Goal: Task Accomplishment & Management: Manage account settings

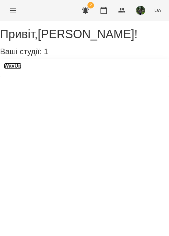
click at [20, 69] on h3 "WayUp" at bounding box center [13, 66] width 18 height 6
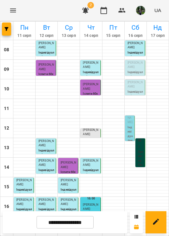
click at [136, 64] on span "[PERSON_NAME]" at bounding box center [135, 65] width 15 height 8
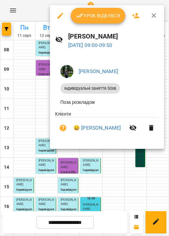
click at [109, 17] on span "Урок відбувся" at bounding box center [98, 16] width 44 height 8
click at [106, 14] on button "button" at bounding box center [104, 11] width 16 height 16
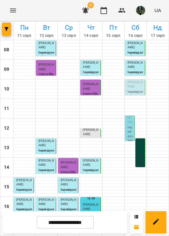
click at [135, 85] on span "[PERSON_NAME]" at bounding box center [135, 85] width 15 height 8
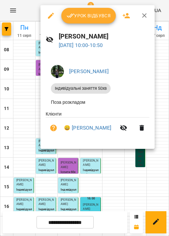
click at [33, 67] on div at bounding box center [84, 118] width 169 height 236
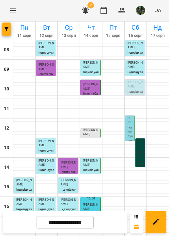
click at [142, 71] on p "Індивідуальні заняття 50хв" at bounding box center [136, 76] width 16 height 13
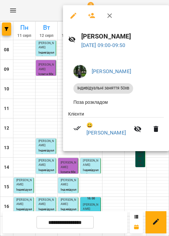
click at [75, 14] on icon "button" at bounding box center [74, 16] width 6 height 6
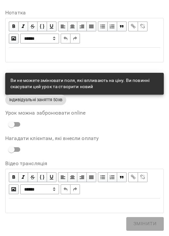
scroll to position [370, 0]
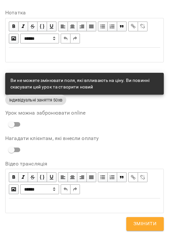
click at [40, 59] on div "Edit text" at bounding box center [84, 55] width 157 height 14
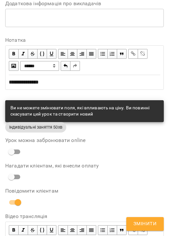
scroll to position [397, 0]
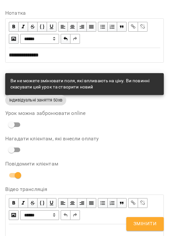
click at [145, 221] on span "Змінити" at bounding box center [145, 224] width 23 height 8
